Goal: Information Seeking & Learning: Learn about a topic

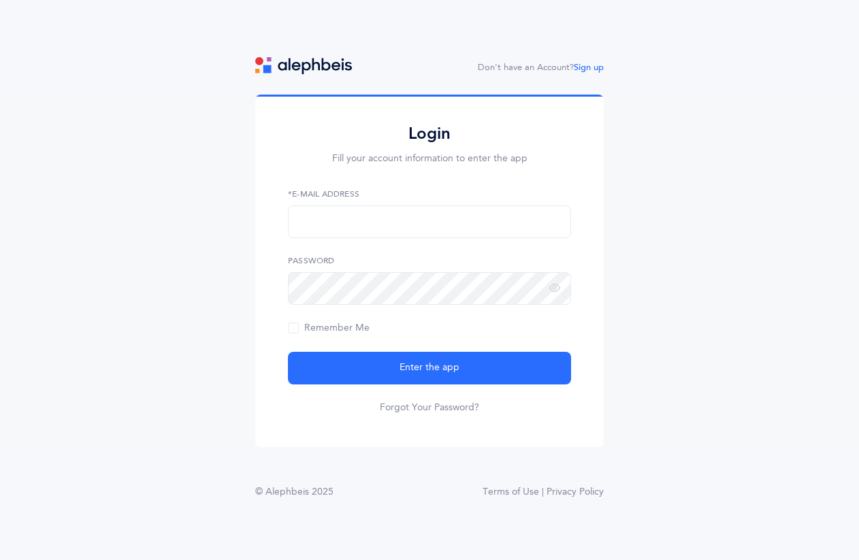
click at [210, 336] on div "Login Fill your account information to enter the app *E-Mail Address Password R…" at bounding box center [429, 273] width 859 height 357
click at [112, 120] on div "Login Fill your account information to enter the app *E-Mail Address This field…" at bounding box center [429, 273] width 859 height 357
click at [380, 208] on input "text" at bounding box center [429, 221] width 283 height 33
type input "[EMAIL_ADDRESS][DOMAIN_NAME]"
click at [327, 329] on span "Remember Me" at bounding box center [329, 328] width 82 height 11
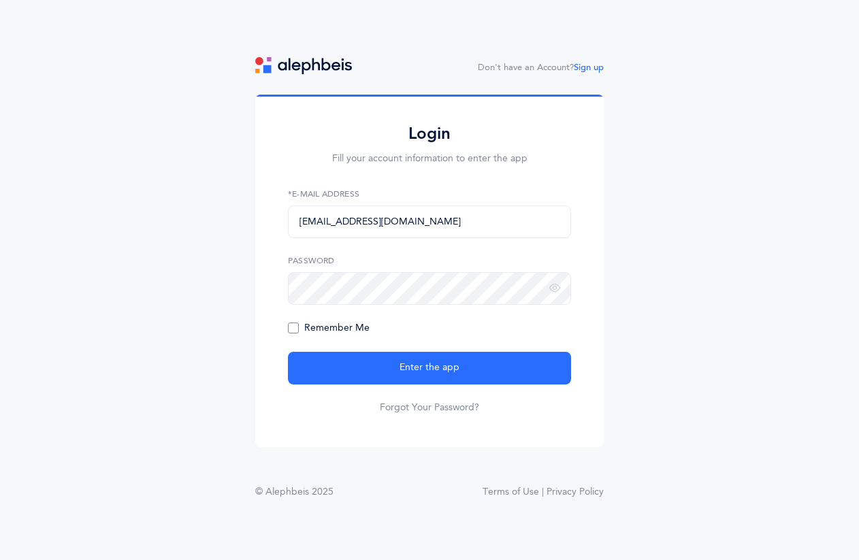
click at [0, 0] on input "Remember Me" at bounding box center [0, 0] width 0 height 0
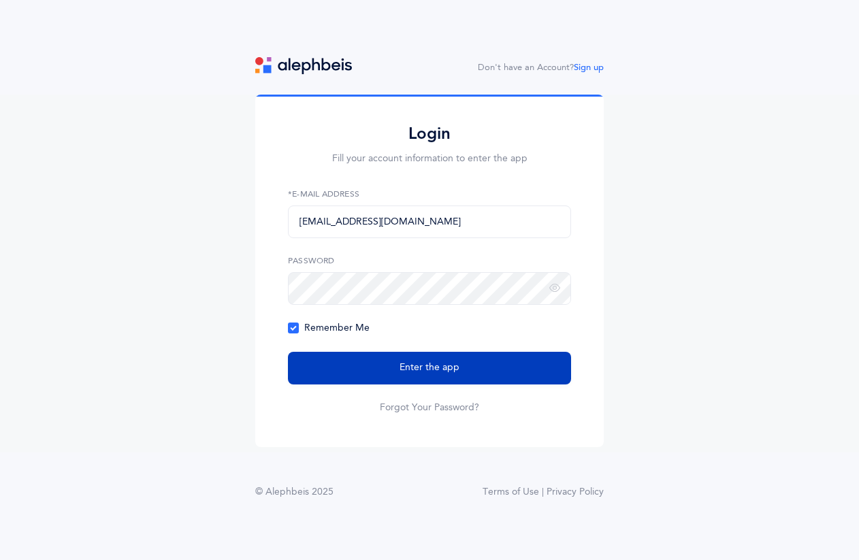
click at [330, 364] on button "Enter the app" at bounding box center [429, 368] width 283 height 33
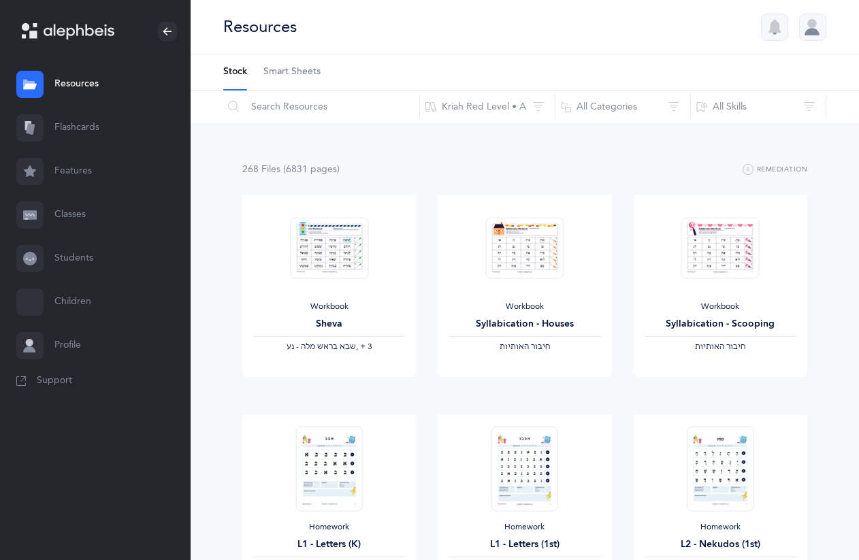
click at [73, 206] on link "Classes" at bounding box center [95, 215] width 191 height 44
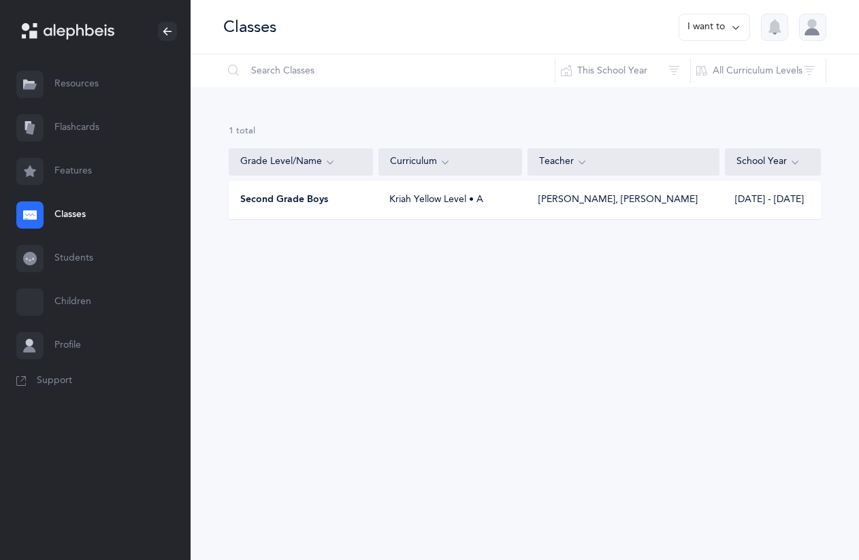
click at [463, 200] on div "Kriah Yellow Level • A" at bounding box center [450, 200] width 144 height 14
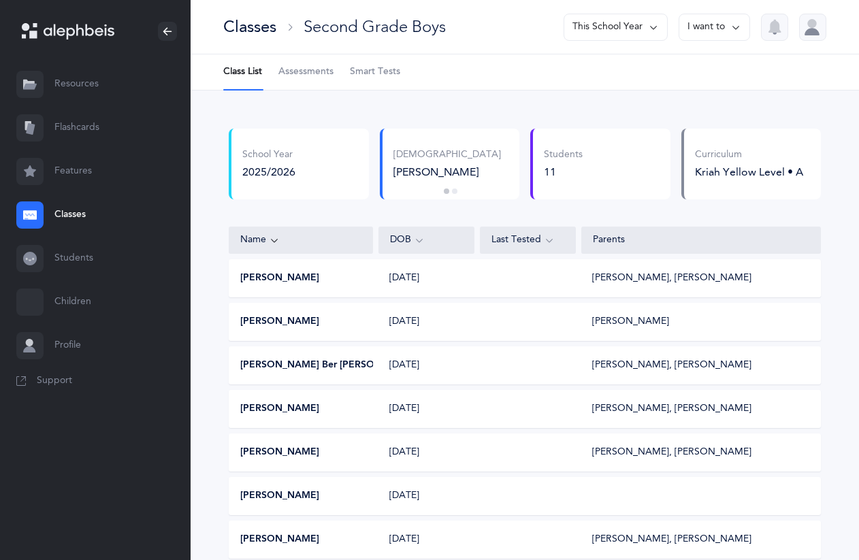
click at [622, 31] on button "This School Year" at bounding box center [615, 27] width 104 height 27
click at [606, 93] on button "[DATE] - [DATE]" at bounding box center [610, 94] width 92 height 24
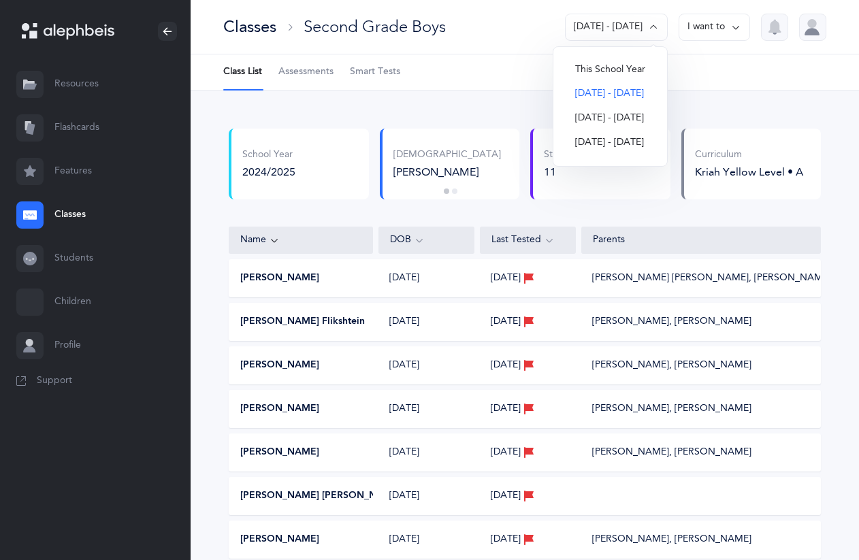
click at [610, 63] on button "This School Year" at bounding box center [610, 70] width 92 height 24
